Goal: Obtain resource: Obtain resource

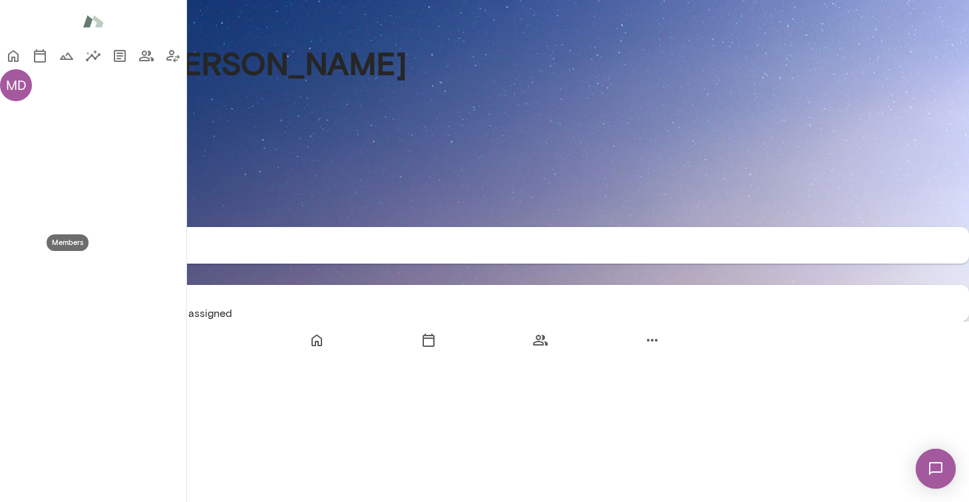
click at [139, 61] on icon "Members" at bounding box center [146, 56] width 15 height 11
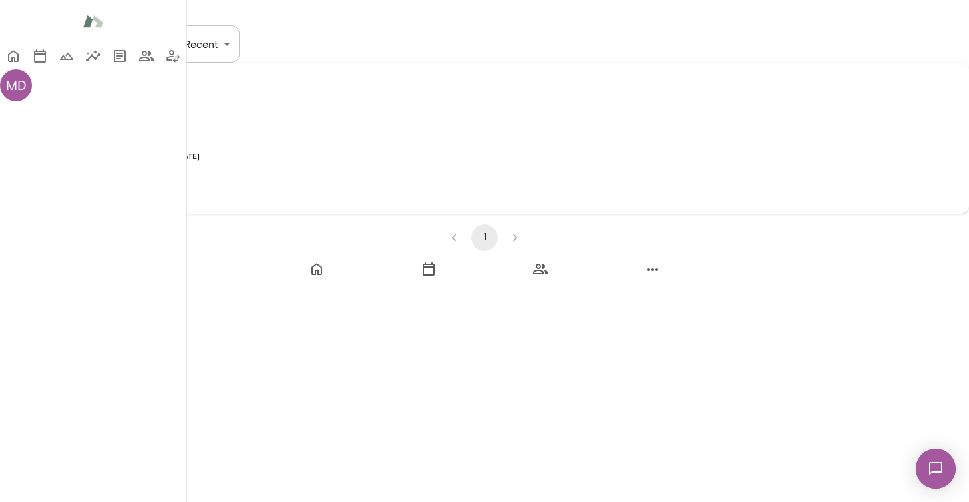
click at [116, 63] on input "Search..." at bounding box center [58, 43] width 116 height 37
type input "*"
click at [114, 62] on icon "Documents" at bounding box center [120, 56] width 12 height 12
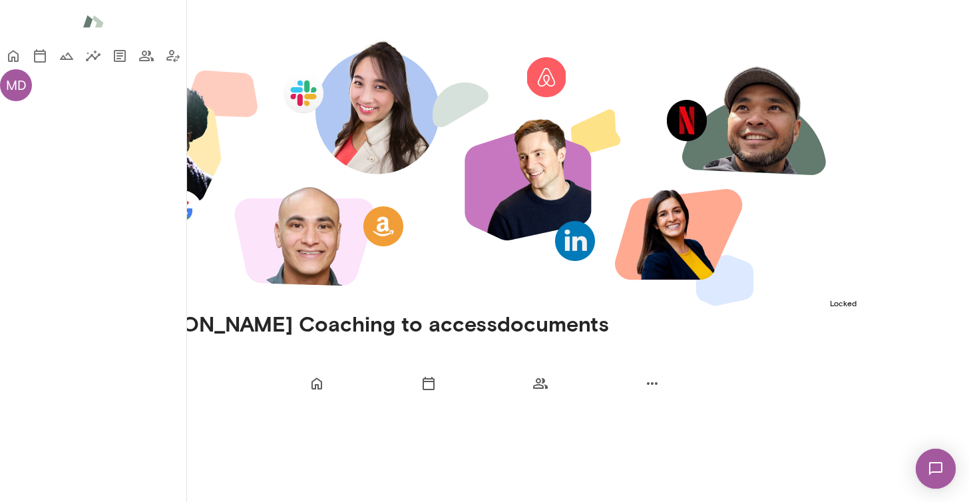
click at [21, 101] on div "MD" at bounding box center [16, 85] width 32 height 32
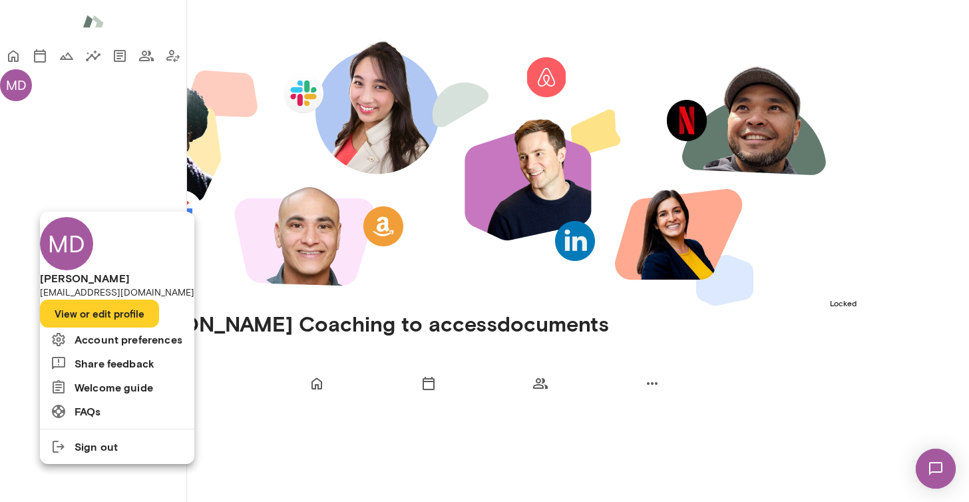
click at [137, 327] on button "View or edit profile" at bounding box center [99, 313] width 119 height 28
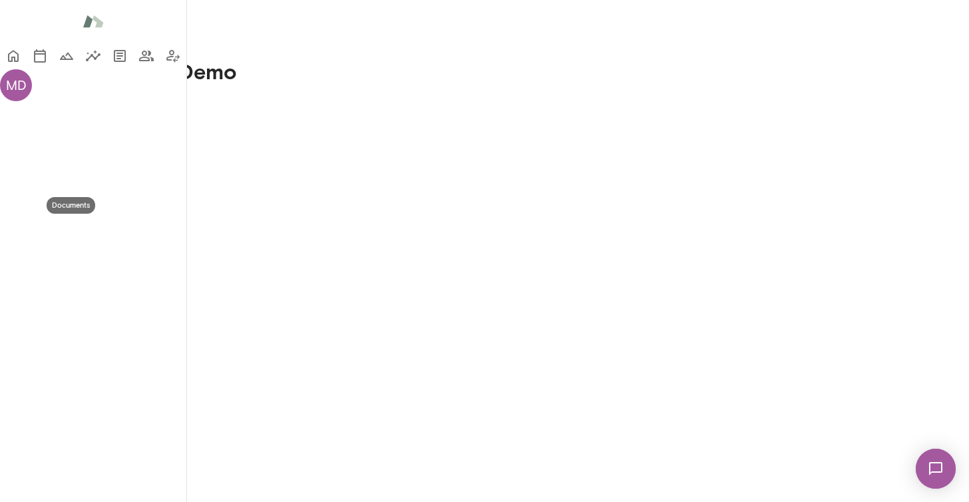
click at [114, 62] on icon "Documents" at bounding box center [120, 56] width 12 height 12
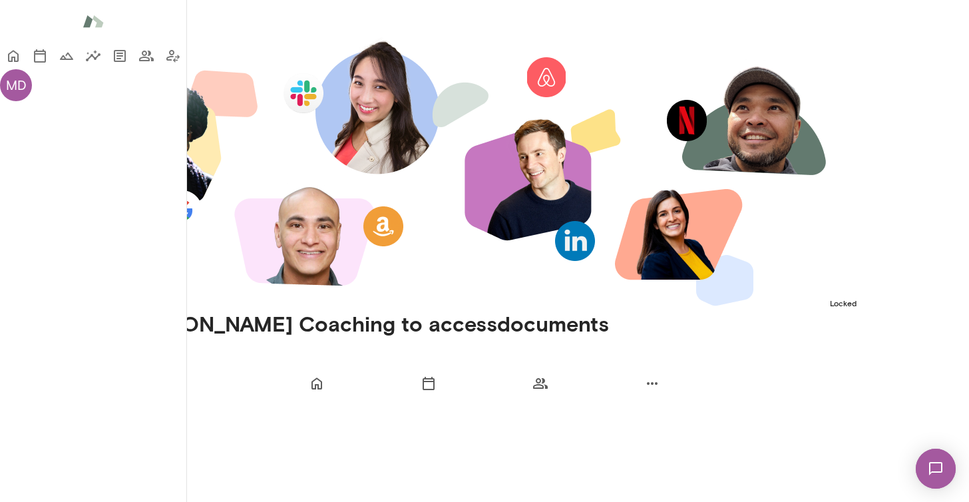
click at [17, 57] on icon "Home" at bounding box center [13, 56] width 16 height 16
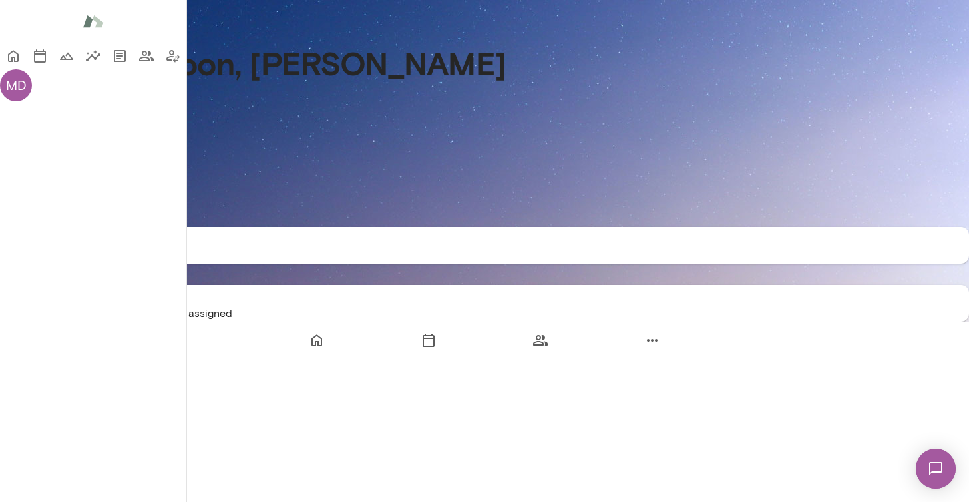
click at [112, 64] on icon "Documents" at bounding box center [120, 56] width 16 height 16
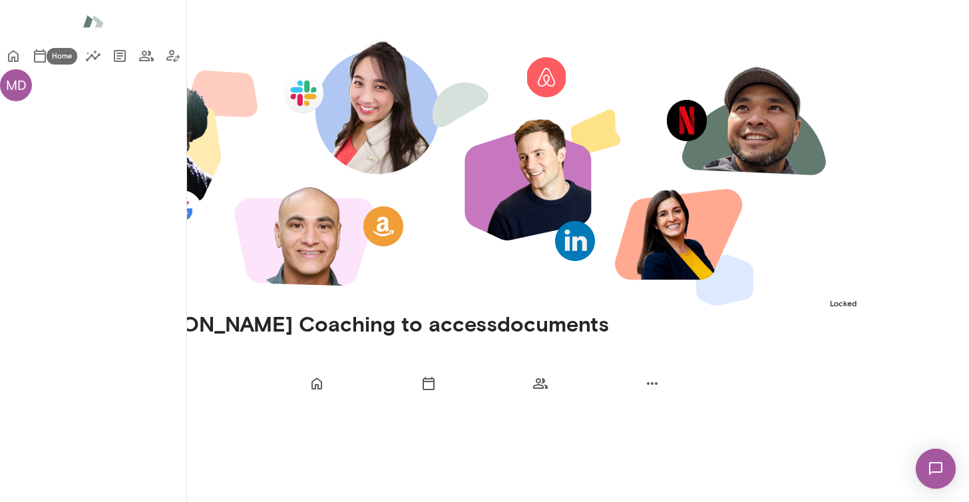
click at [19, 52] on icon "Home" at bounding box center [13, 57] width 11 height 12
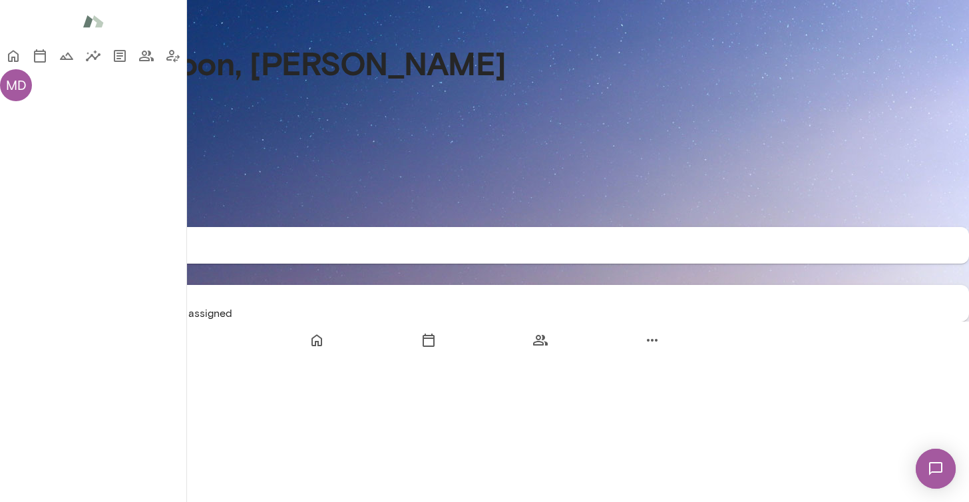
click at [31, 101] on div "MD" at bounding box center [16, 85] width 32 height 32
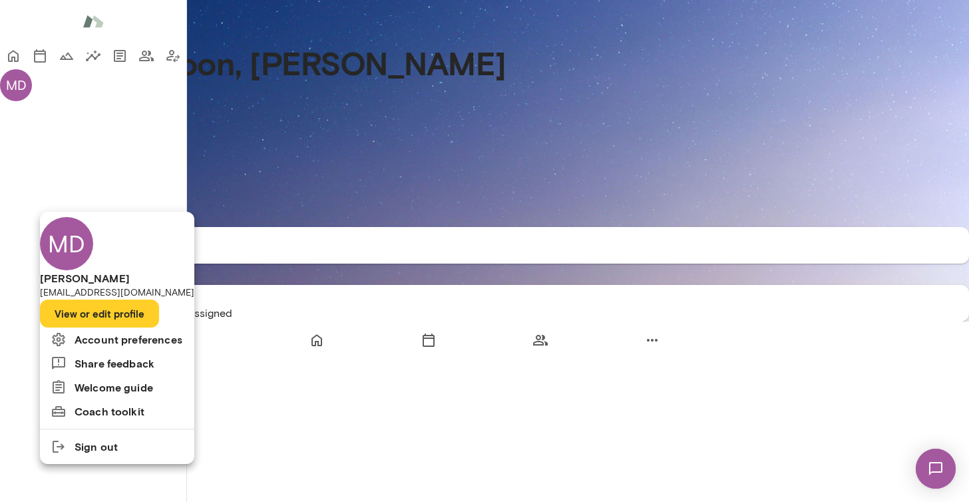
click at [23, 362] on div at bounding box center [484, 251] width 969 height 502
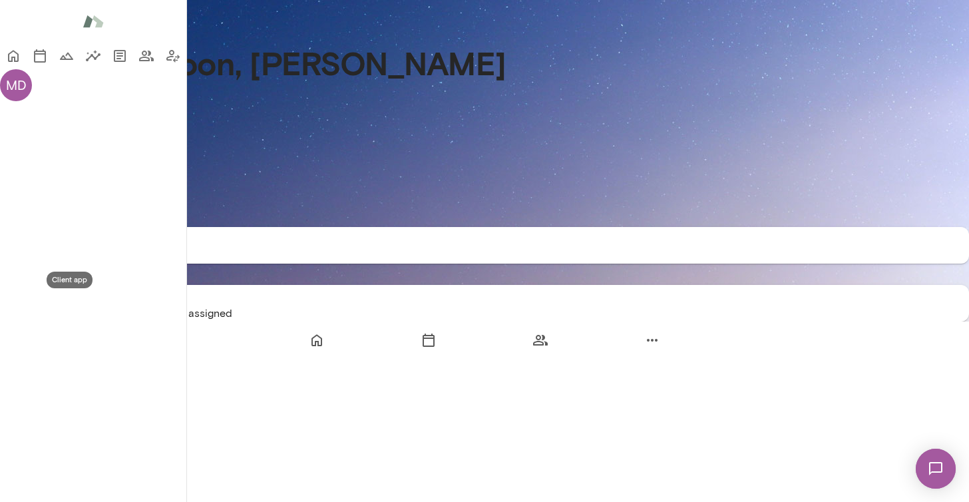
click at [166, 63] on icon "Client app" at bounding box center [172, 56] width 13 height 13
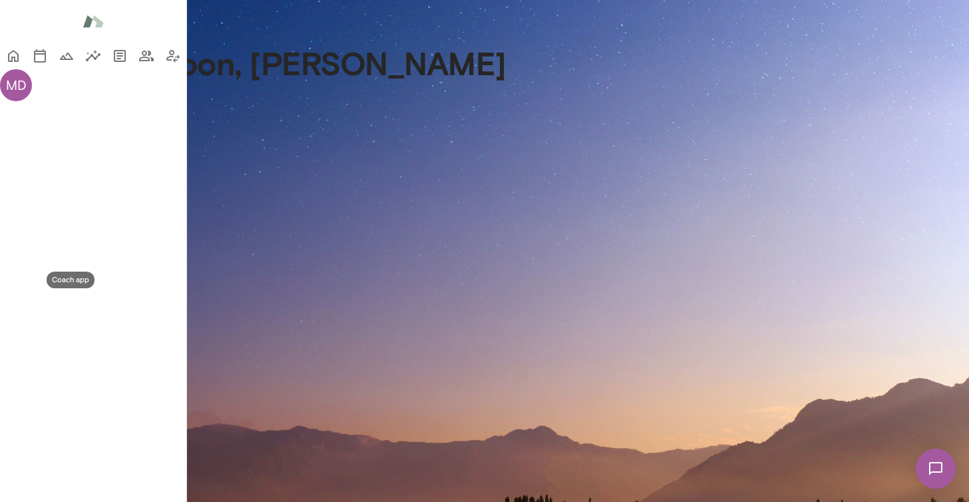
click at [166, 63] on icon "Coach app" at bounding box center [172, 56] width 13 height 13
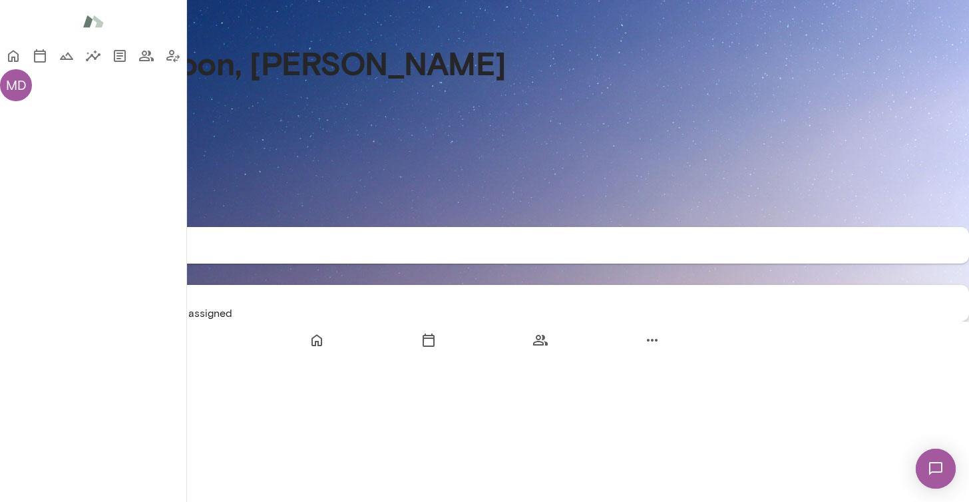
click at [22, 101] on div "MD" at bounding box center [16, 85] width 32 height 32
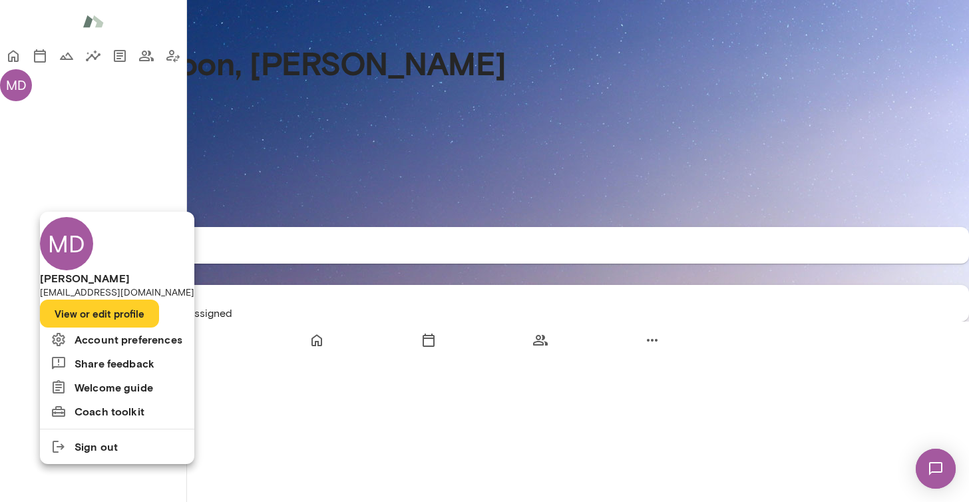
click at [138, 458] on li "Sign out" at bounding box center [117, 446] width 154 height 24
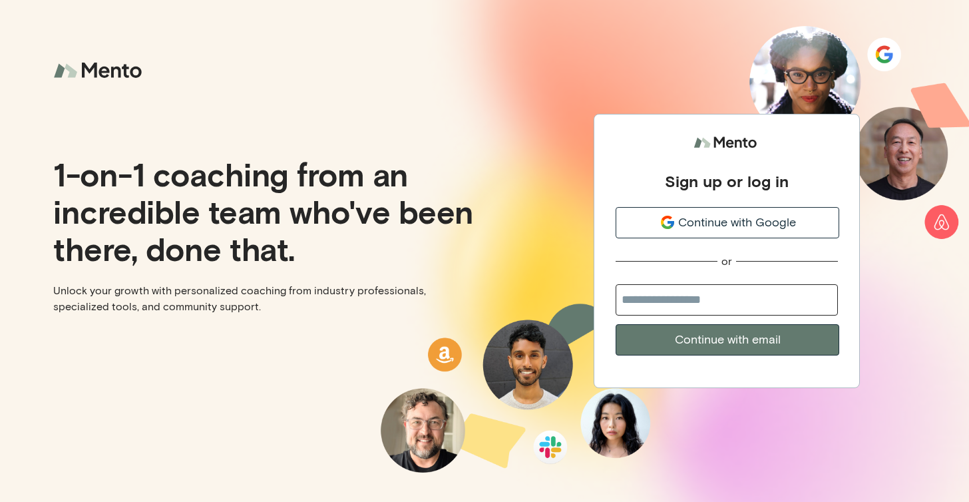
click at [738, 220] on span "Continue with Google" at bounding box center [737, 223] width 118 height 18
type input "**********"
click at [729, 335] on button "Continue with email" at bounding box center [727, 339] width 224 height 31
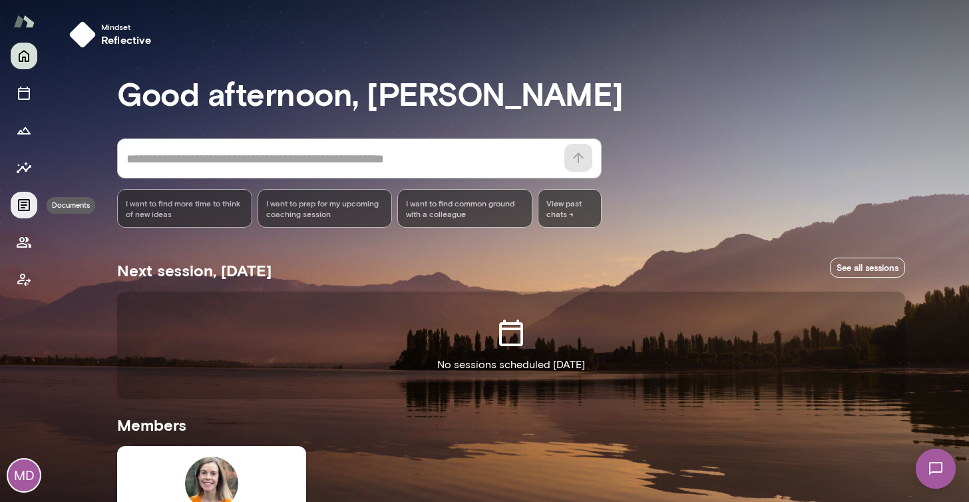
click at [21, 202] on icon "Documents" at bounding box center [24, 205] width 12 height 12
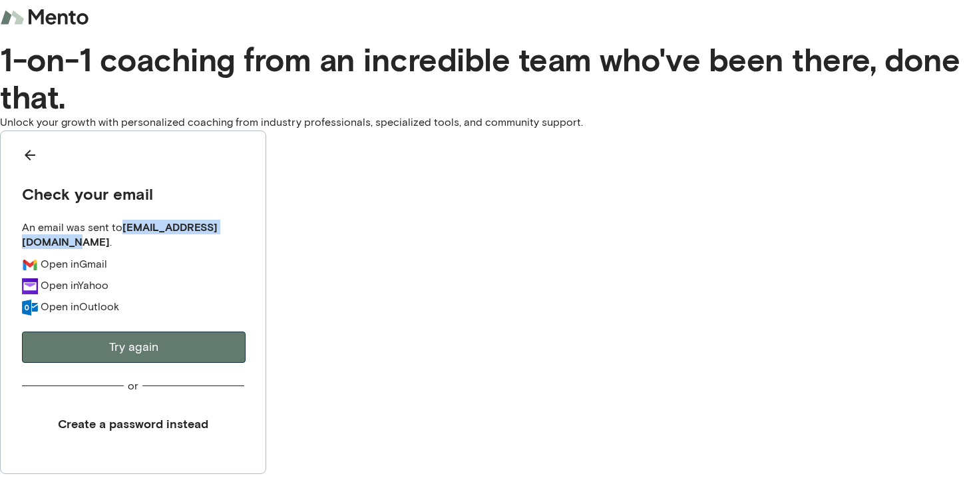
drag, startPoint x: 766, startPoint y: 191, endPoint x: 603, endPoint y: 188, distance: 163.0
click at [266, 188] on div "Check your email An email was sent to mentocoachdemo@gmail.com . Open in Gmail …" at bounding box center [133, 301] width 266 height 343
copy div "[EMAIL_ADDRESS][DOMAIN_NAME]"
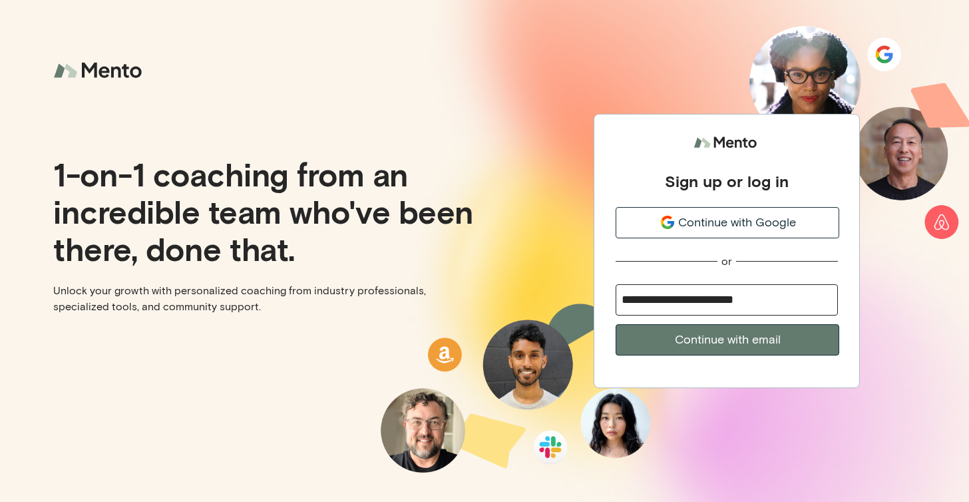
type input "**********"
click at [745, 336] on button "Continue with email" at bounding box center [727, 339] width 224 height 31
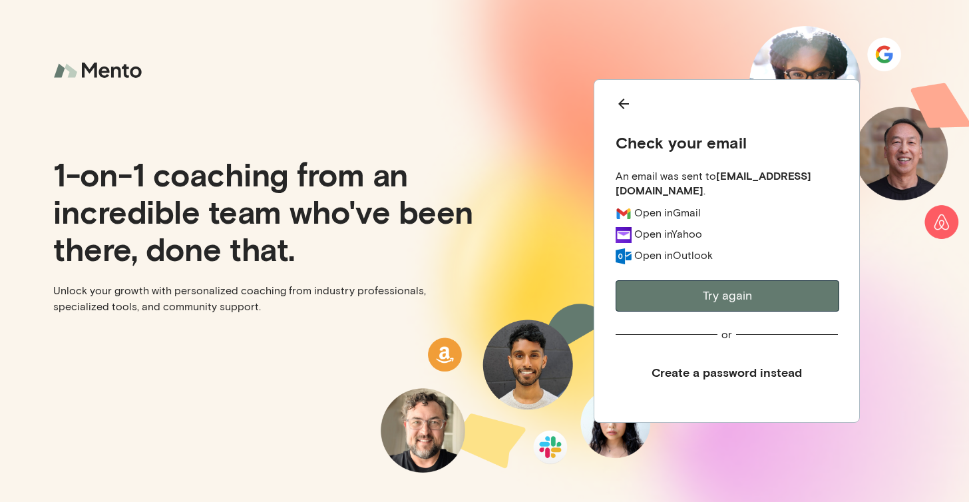
click at [625, 99] on icon "Back" at bounding box center [623, 104] width 16 height 16
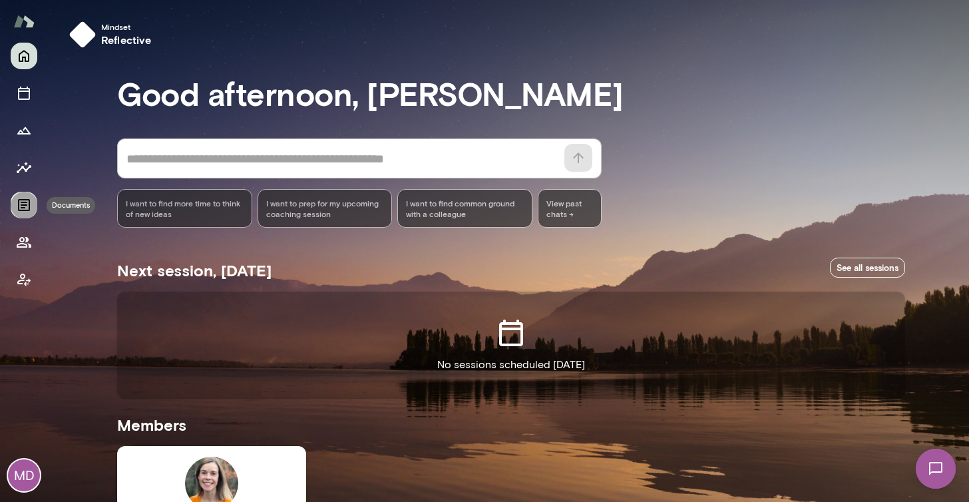
click at [22, 205] on icon "Documents" at bounding box center [24, 205] width 12 height 12
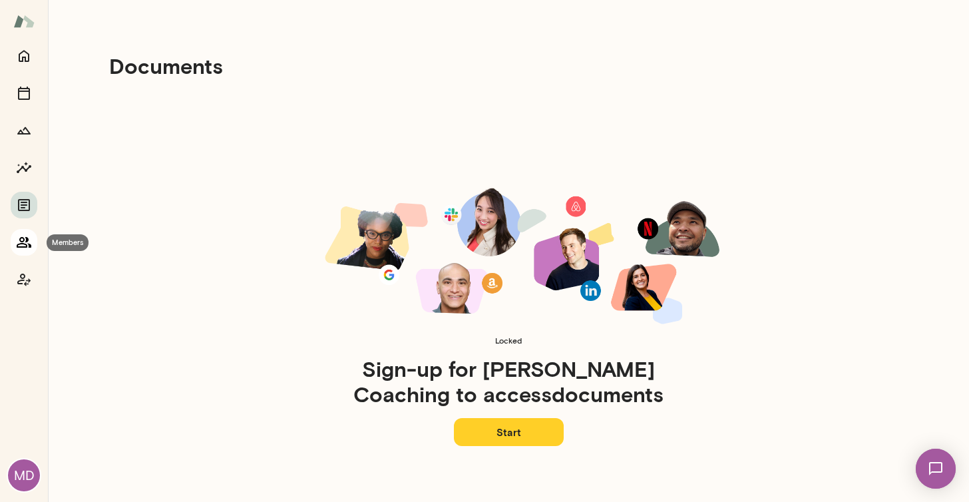
click at [23, 246] on icon "Members" at bounding box center [24, 242] width 15 height 11
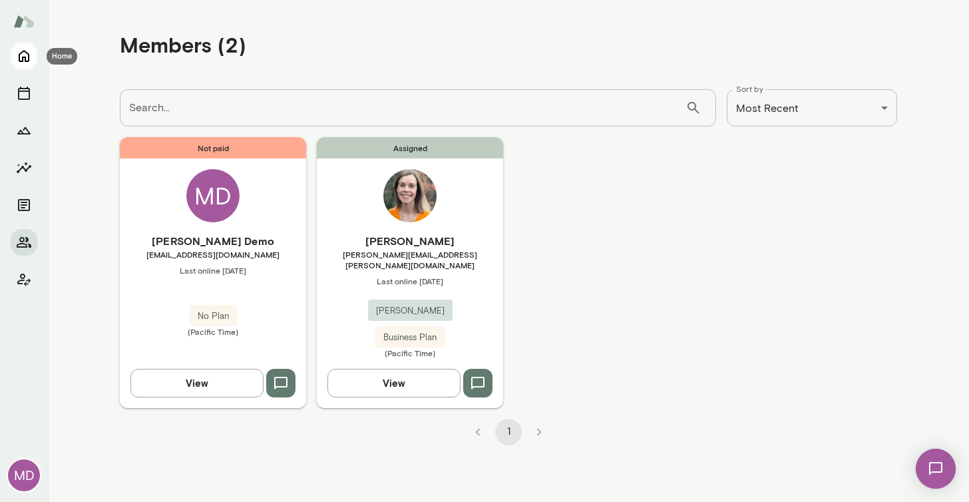
click at [25, 54] on icon "Home" at bounding box center [24, 56] width 16 height 16
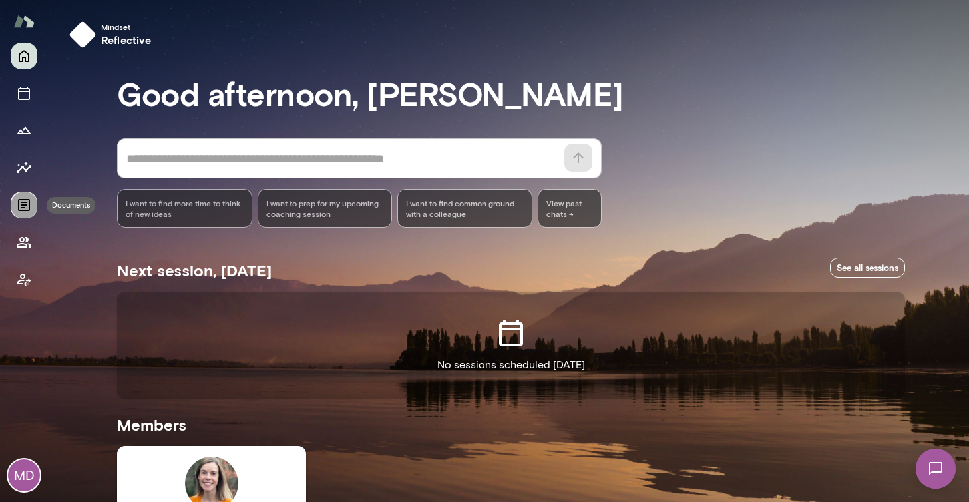
click at [25, 204] on icon "Documents" at bounding box center [24, 205] width 12 height 12
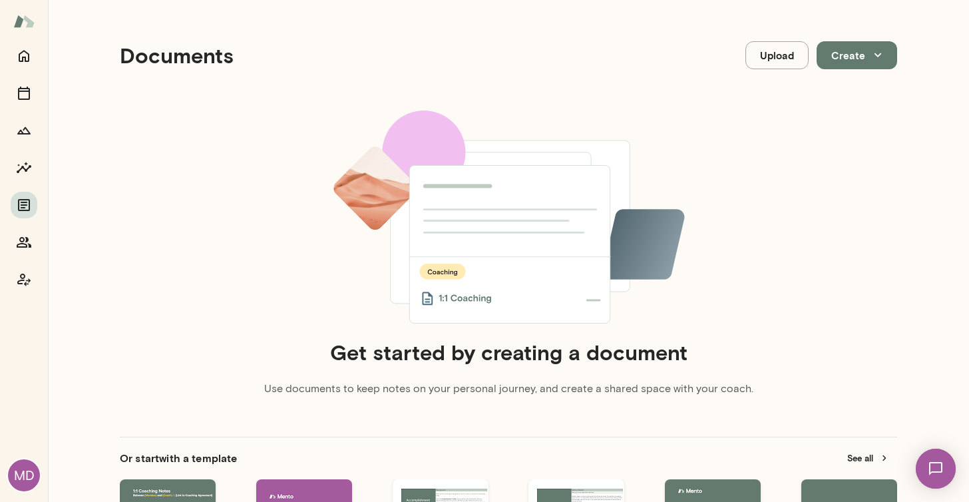
click at [19, 476] on div "MD" at bounding box center [24, 475] width 32 height 32
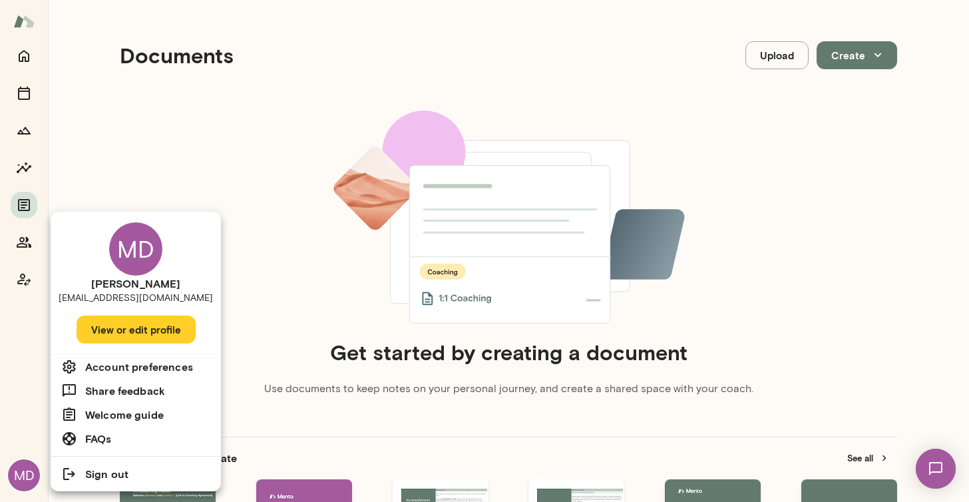
click at [137, 335] on button "View or edit profile" at bounding box center [136, 329] width 119 height 28
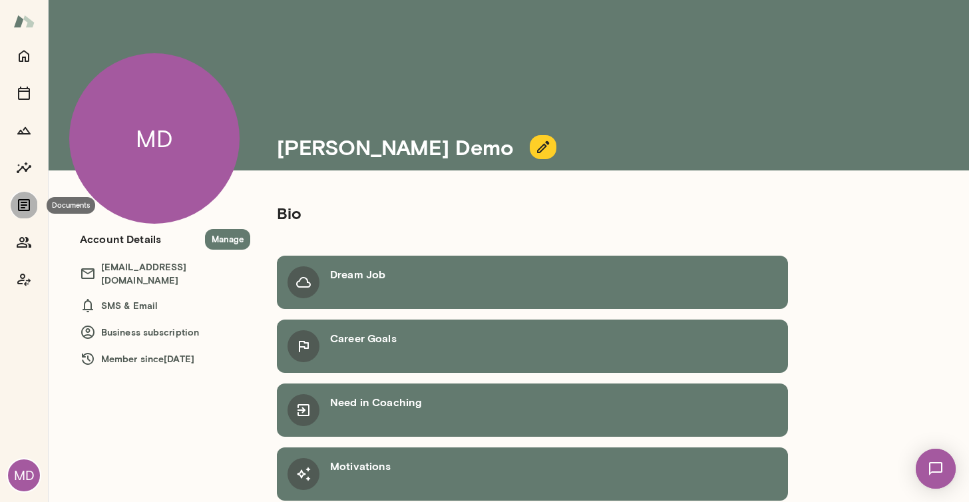
click at [23, 200] on icon "Documents" at bounding box center [24, 205] width 12 height 12
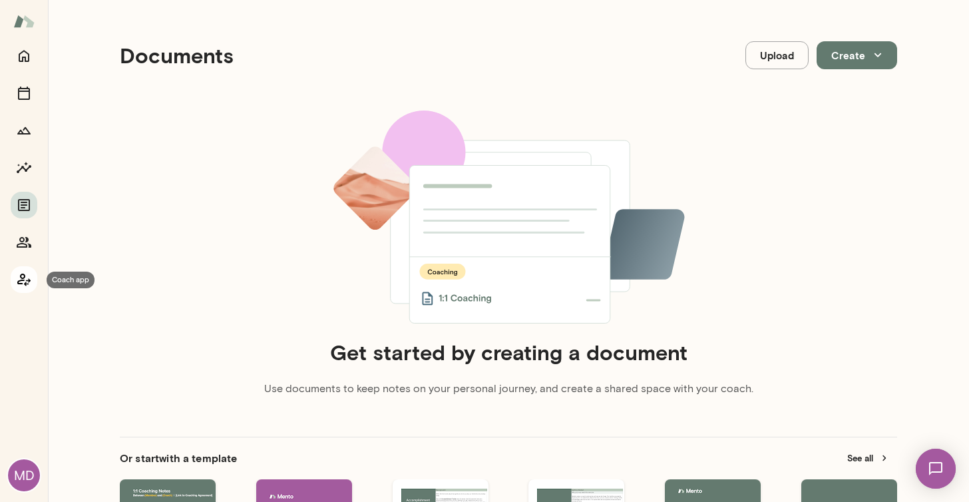
click at [23, 275] on icon "Coach app" at bounding box center [24, 279] width 16 height 16
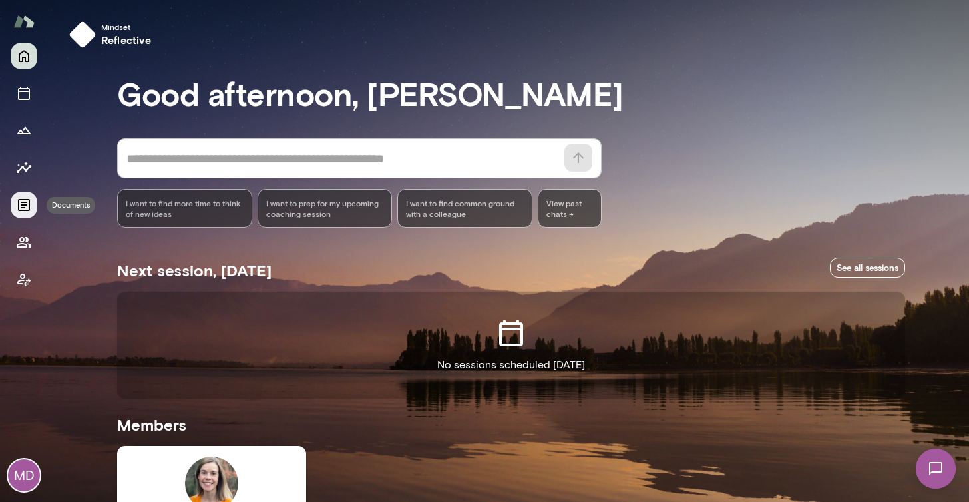
click at [23, 206] on icon "Documents" at bounding box center [24, 205] width 12 height 12
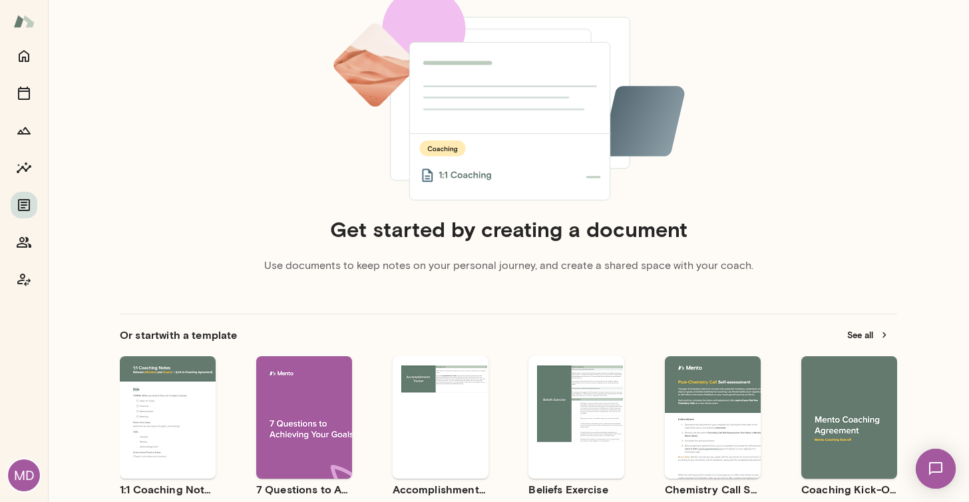
scroll to position [211, 0]
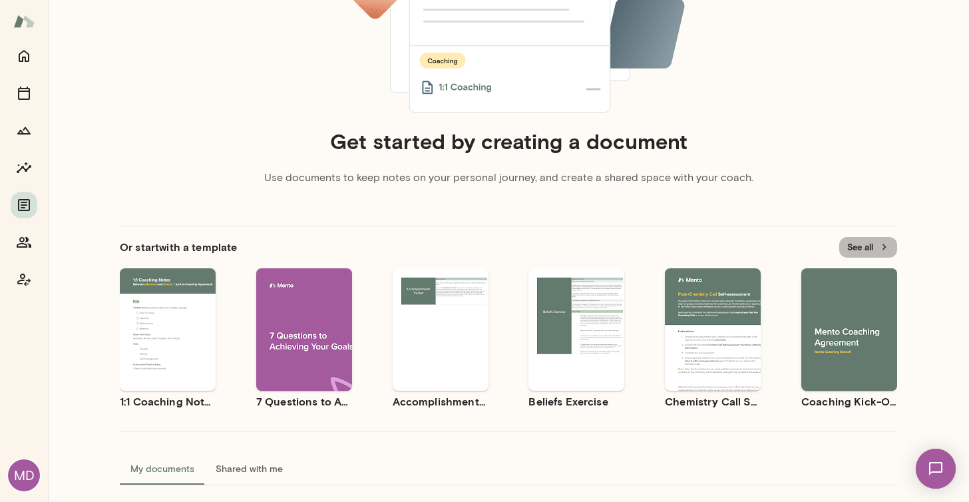
click at [862, 245] on button "See all" at bounding box center [868, 247] width 58 height 21
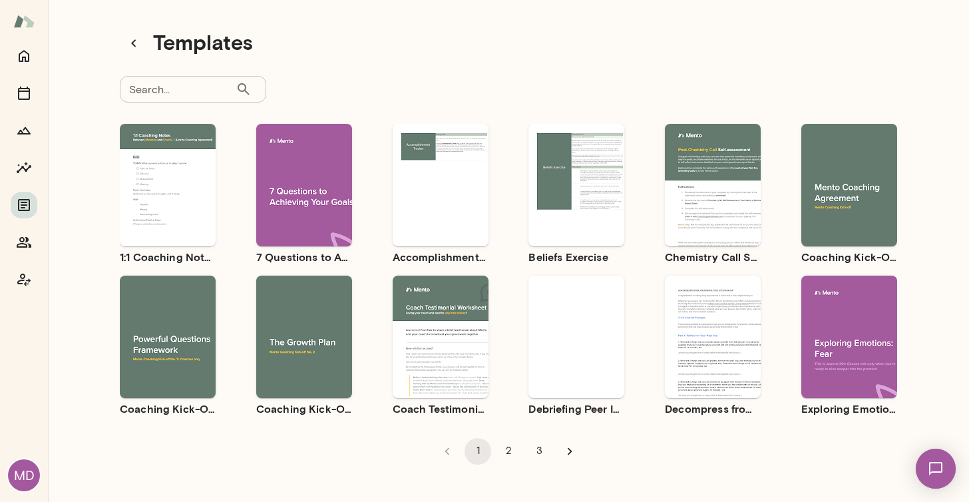
click at [195, 82] on input "Search..." at bounding box center [178, 89] width 116 height 27
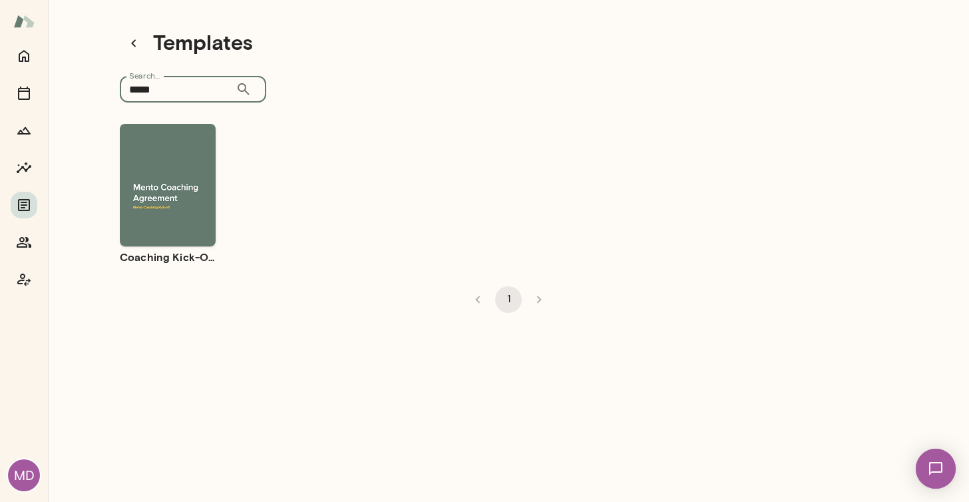
type input "*****"
click at [175, 196] on span "Preview" at bounding box center [176, 196] width 30 height 11
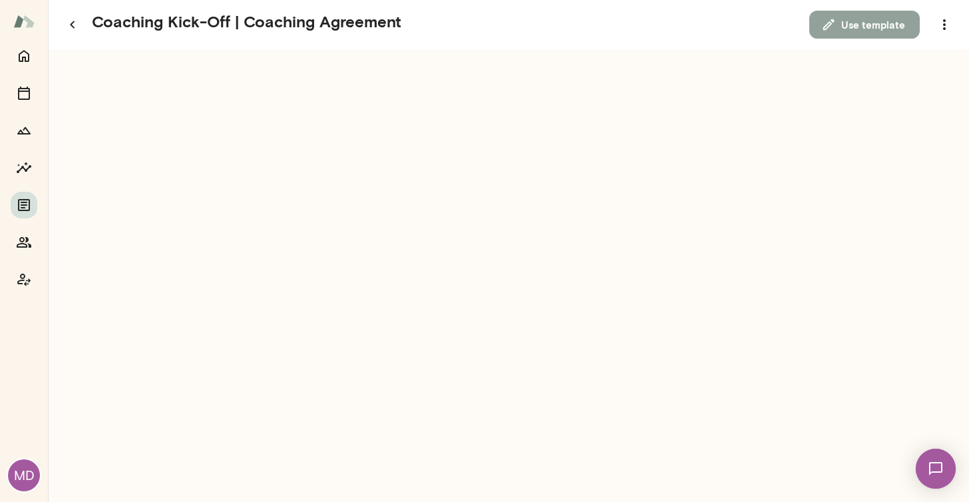
click at [873, 28] on button "Use template" at bounding box center [864, 25] width 110 height 28
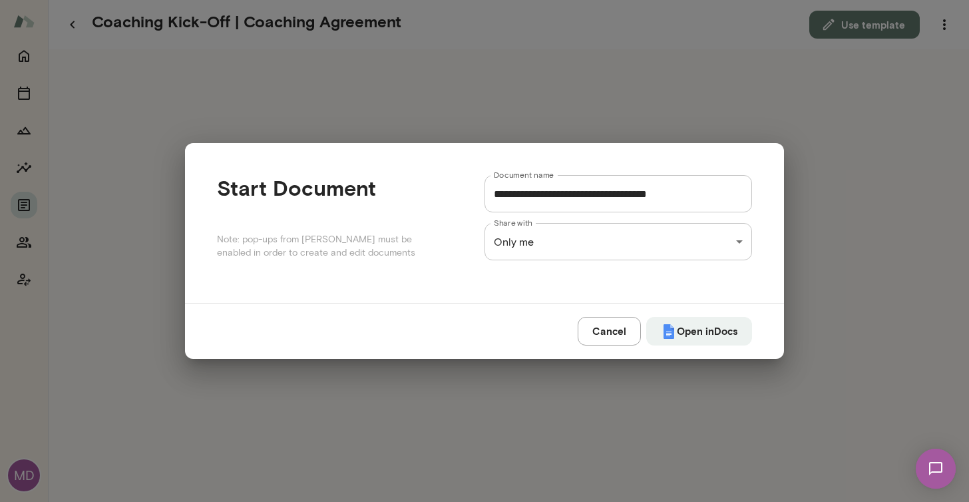
click at [593, 0] on div "**********" at bounding box center [484, 0] width 969 height 0
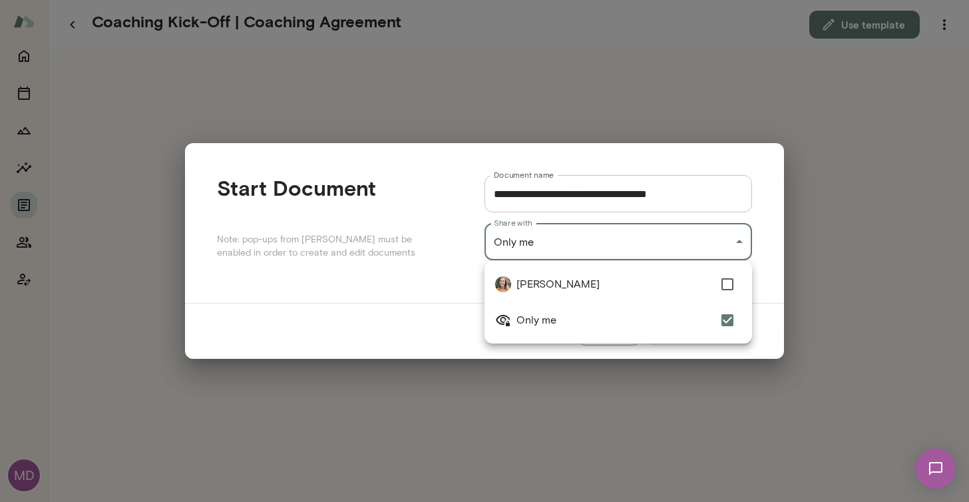
type input "**********"
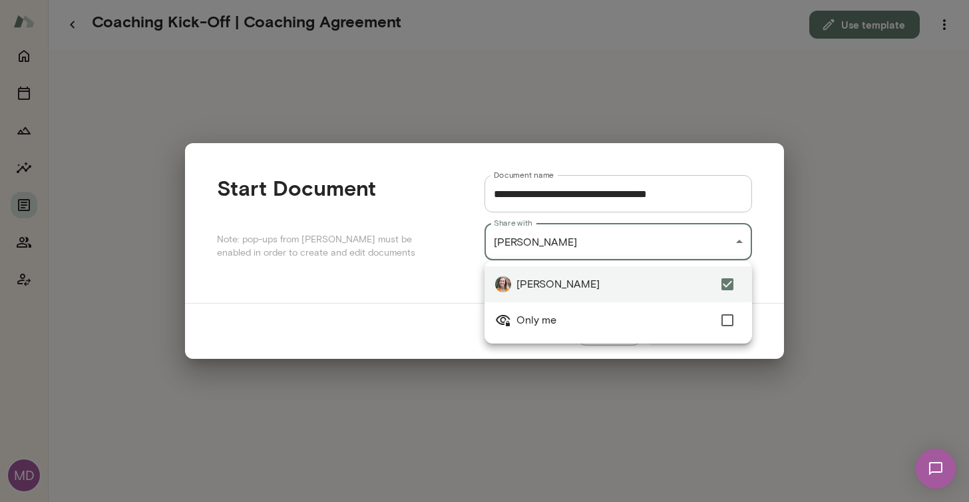
click at [371, 317] on div at bounding box center [484, 251] width 969 height 502
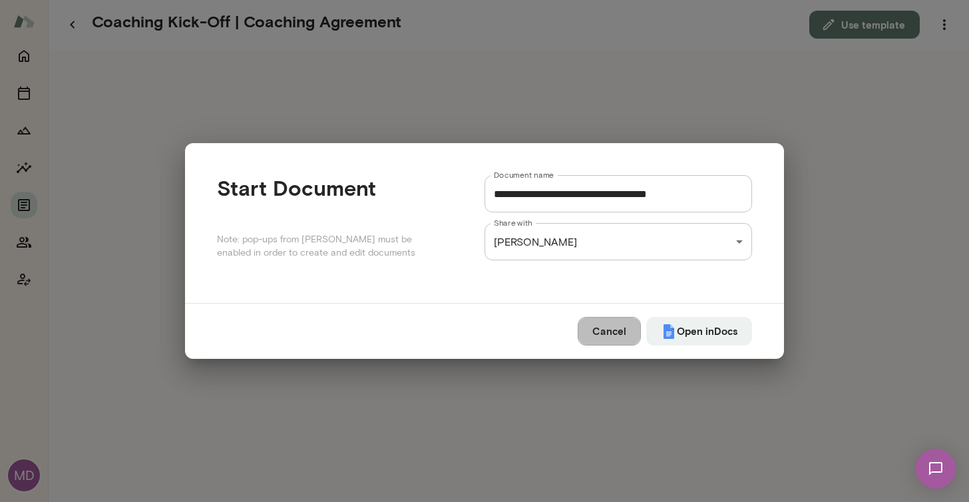
click at [598, 329] on button "Cancel" at bounding box center [608, 331] width 63 height 28
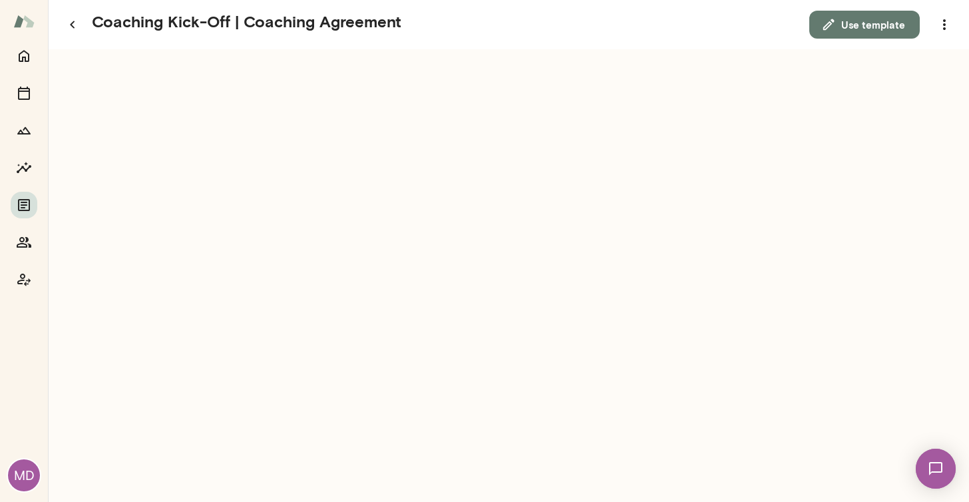
click at [866, 24] on button "Use template" at bounding box center [864, 25] width 110 height 28
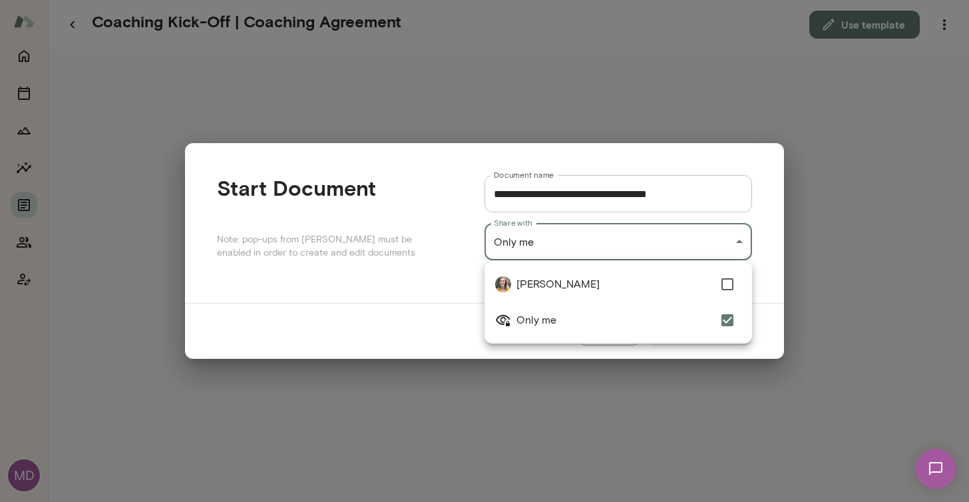
click at [709, 0] on div "**********" at bounding box center [484, 0] width 969 height 0
click at [589, 279] on span "[PERSON_NAME]" at bounding box center [614, 284] width 197 height 16
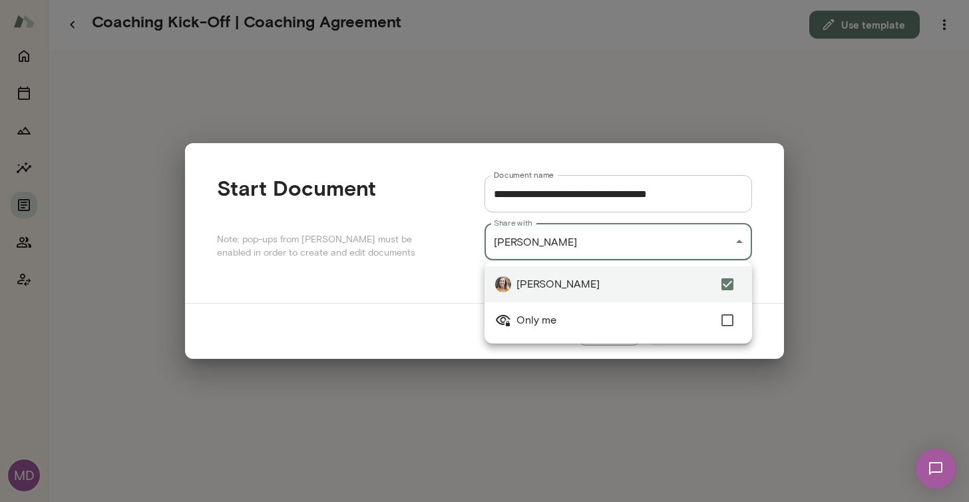
type input "**********"
click at [365, 317] on div at bounding box center [484, 251] width 969 height 502
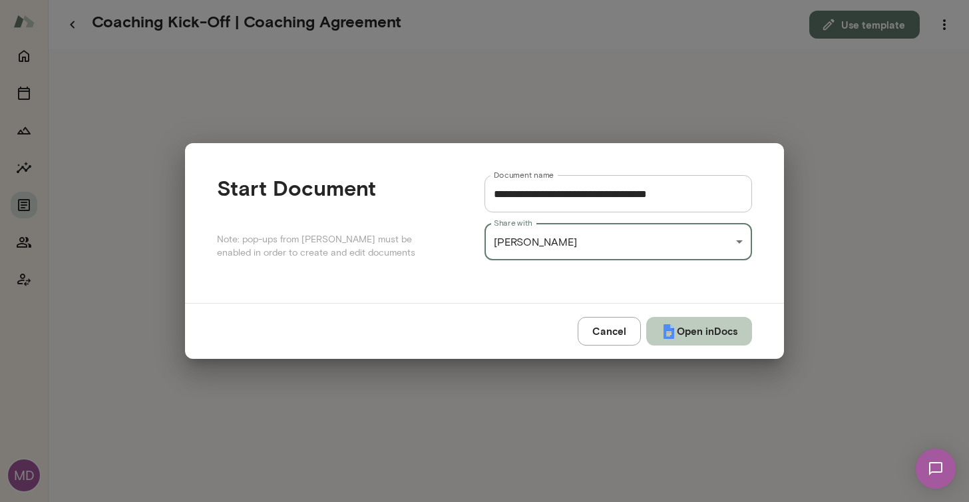
click at [702, 331] on button "Open in Docs" at bounding box center [699, 331] width 106 height 28
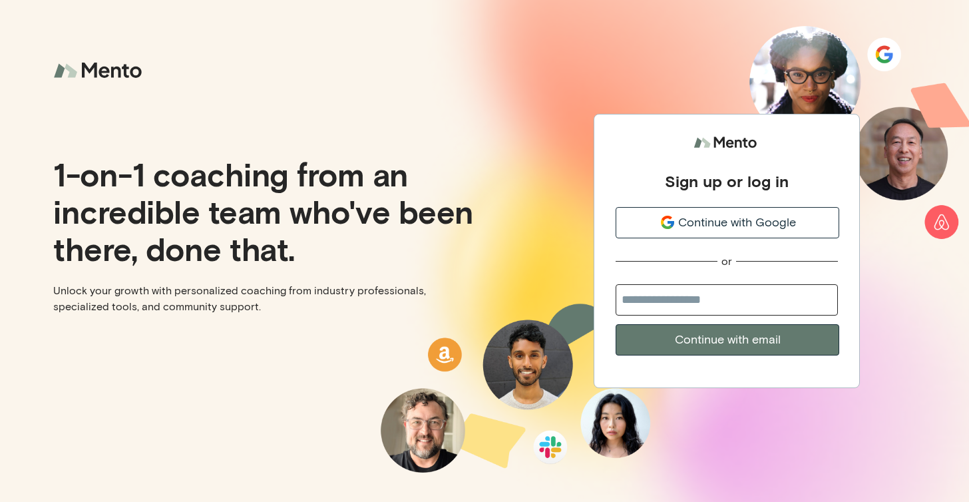
click at [743, 217] on span "Continue with Google" at bounding box center [737, 223] width 118 height 18
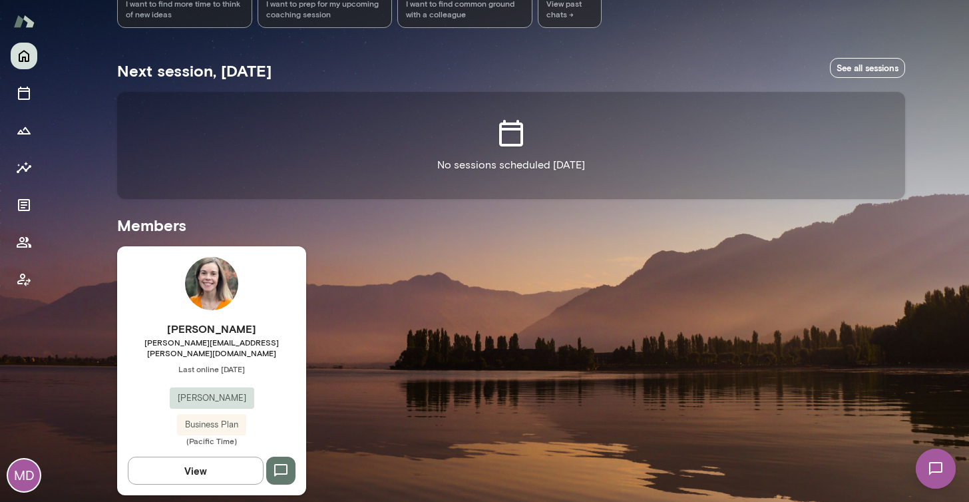
scroll to position [198, 0]
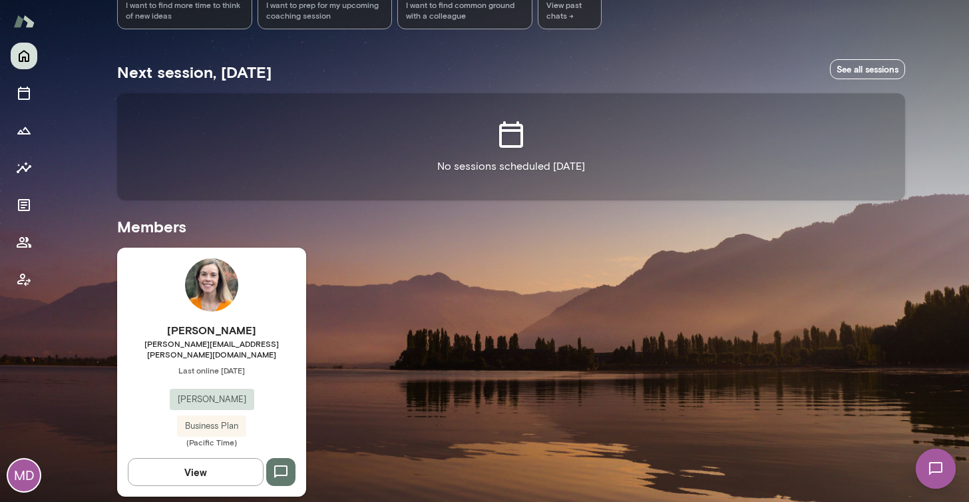
click at [255, 351] on div "[PERSON_NAME] [PERSON_NAME][EMAIL_ADDRESS][PERSON_NAME][DOMAIN_NAME] Last onlin…" at bounding box center [211, 384] width 189 height 125
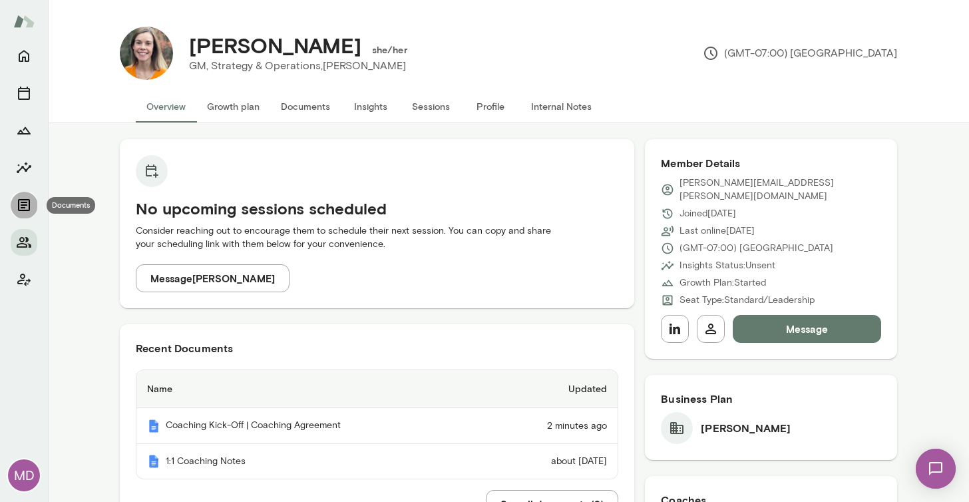
click at [22, 206] on icon "Documents" at bounding box center [24, 205] width 16 height 16
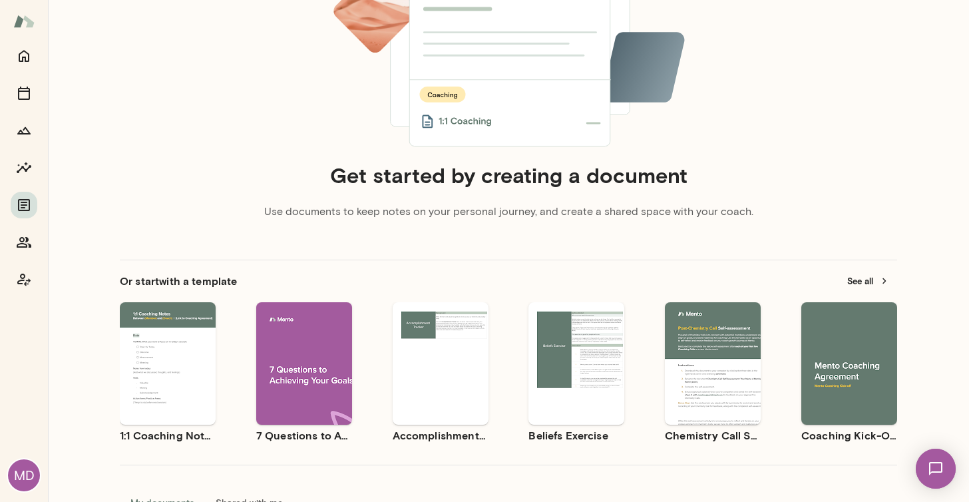
scroll to position [180, 0]
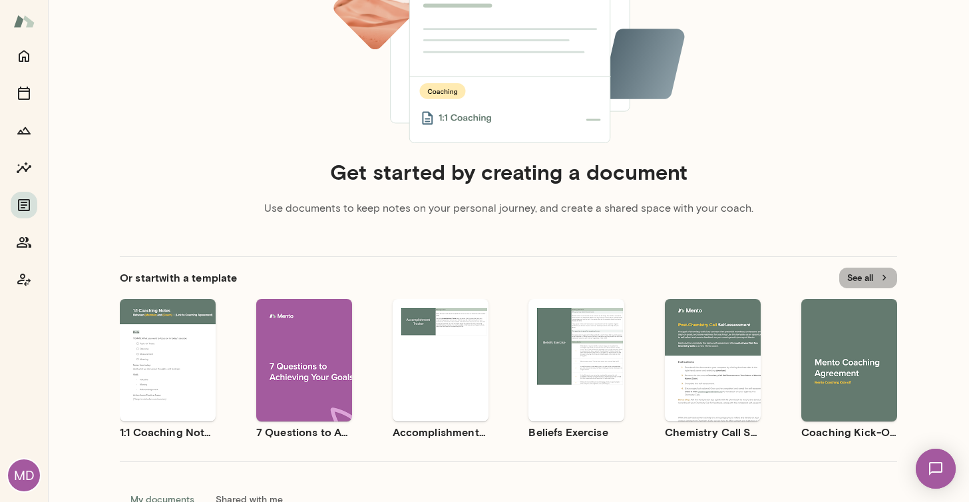
click at [862, 273] on button "See all" at bounding box center [868, 277] width 58 height 21
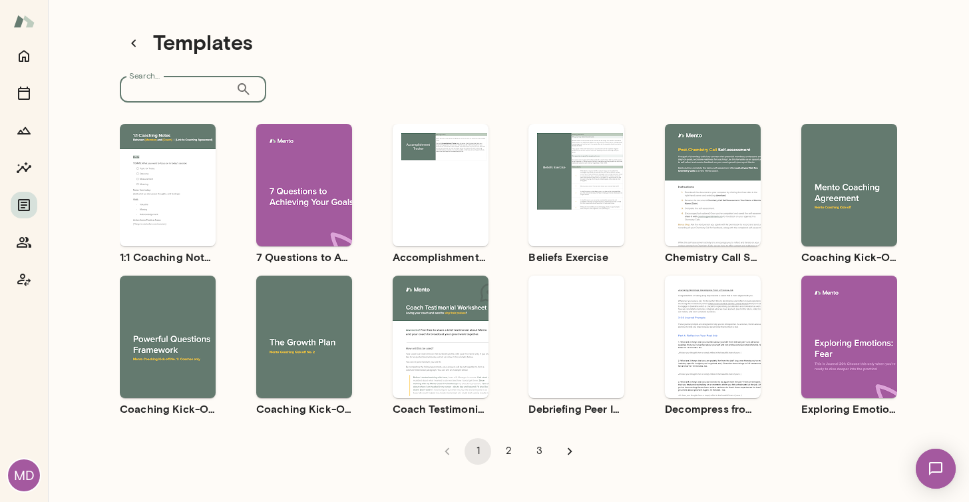
click at [212, 88] on input "Search..." at bounding box center [178, 89] width 116 height 27
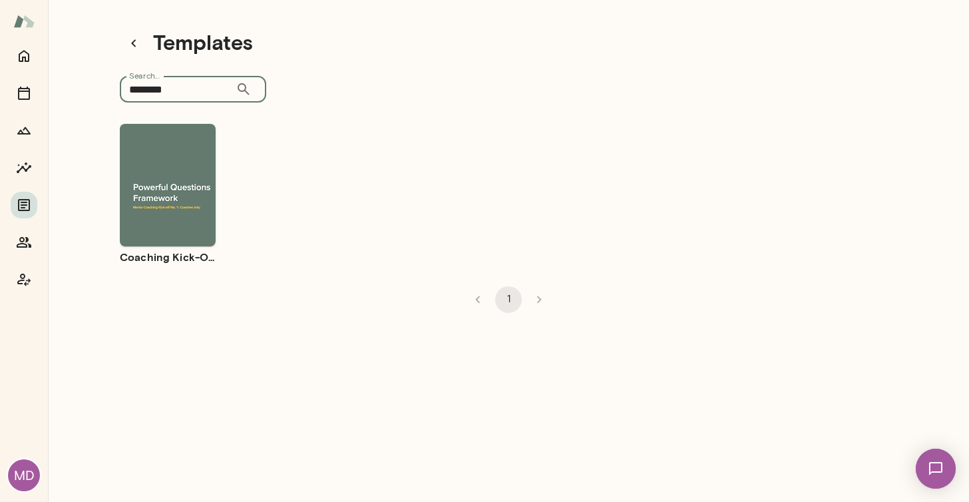
type input "********"
click at [190, 147] on div "Use template Preview" at bounding box center [168, 185] width 96 height 122
